Goal: Information Seeking & Learning: Learn about a topic

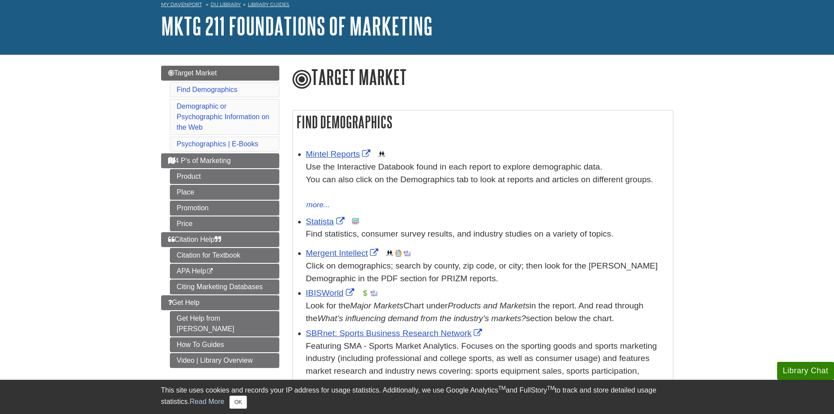
scroll to position [44, 0]
click at [338, 70] on h1 "Target Market" at bounding box center [483, 77] width 381 height 25
click at [212, 88] on link "Find Demographics" at bounding box center [207, 88] width 61 height 7
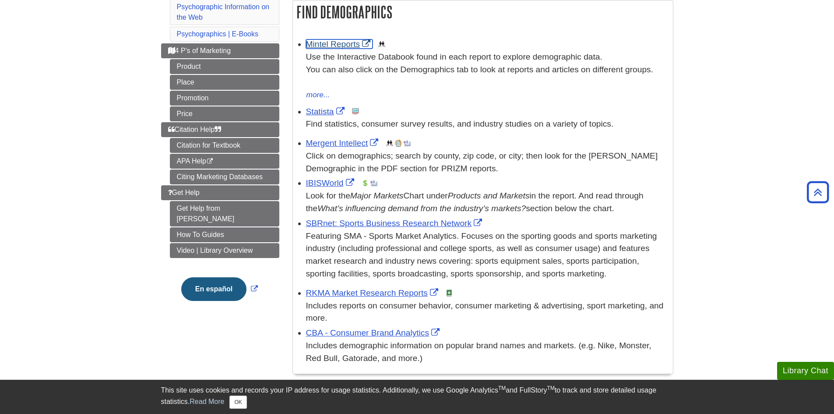
click at [332, 46] on link "Mintel Reports" at bounding box center [339, 43] width 67 height 9
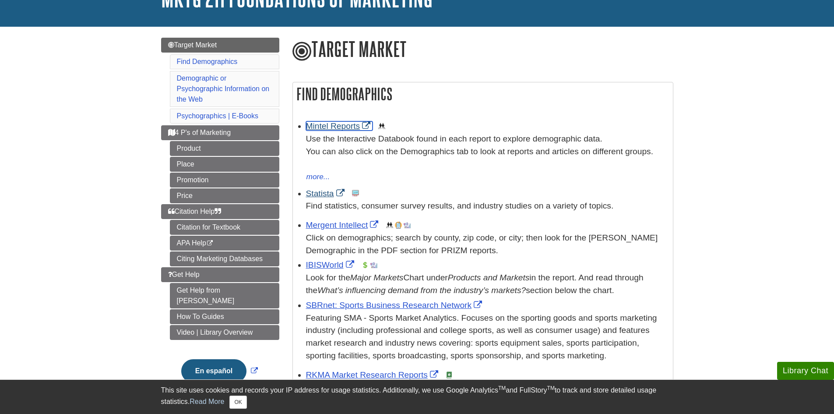
scroll to position [88, 0]
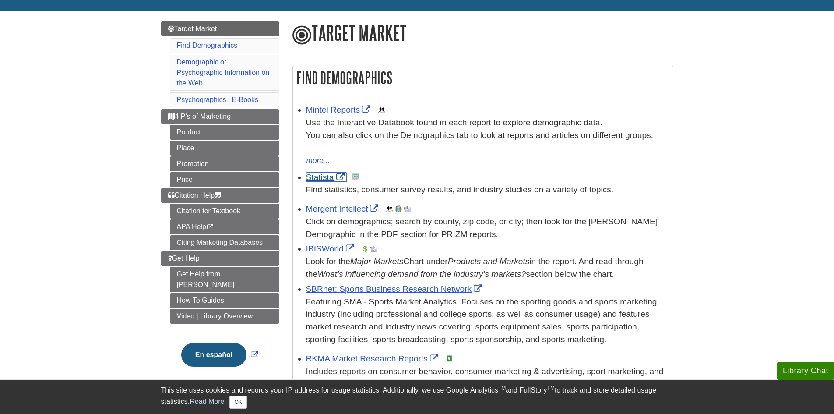
click at [319, 175] on link "Statista" at bounding box center [326, 177] width 41 height 9
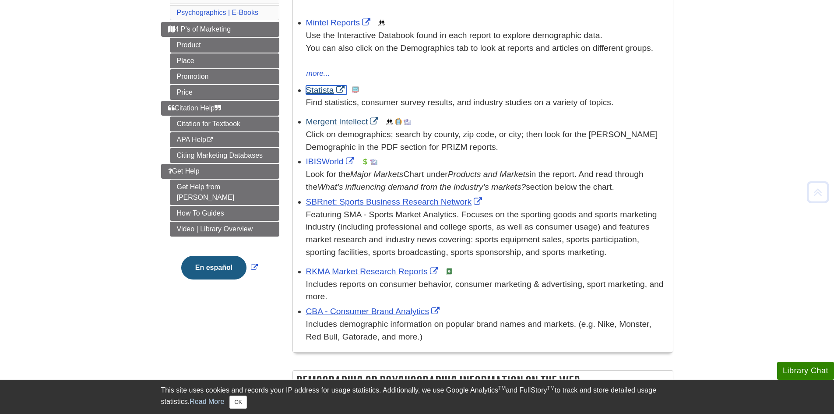
scroll to position [175, 0]
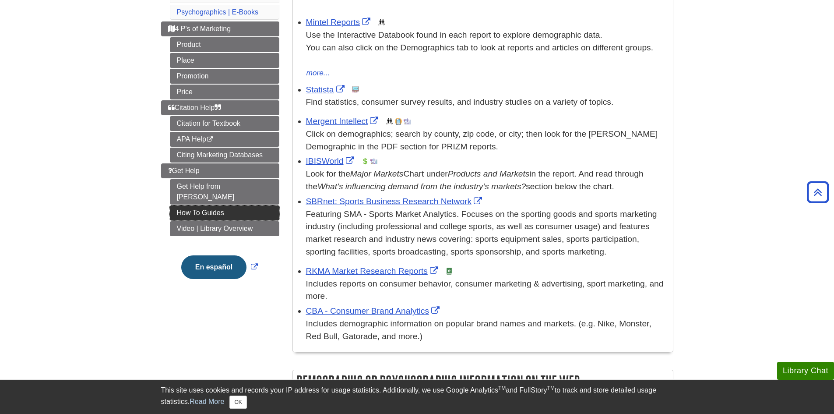
click at [221, 205] on link "How To Guides" at bounding box center [224, 212] width 109 height 15
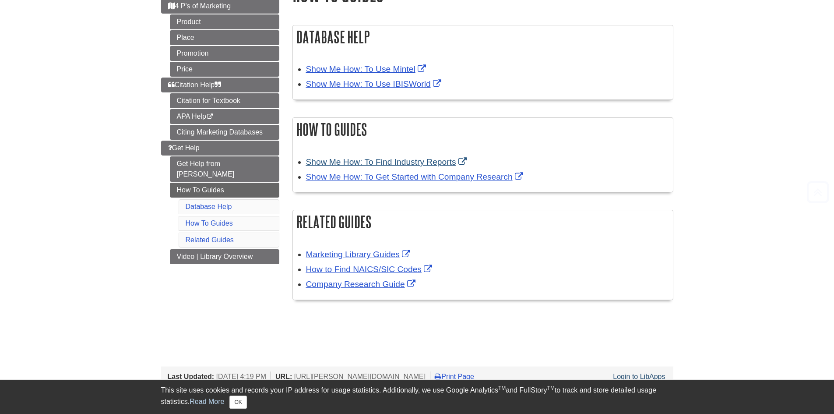
scroll to position [131, 0]
